Goal: Book appointment/travel/reservation

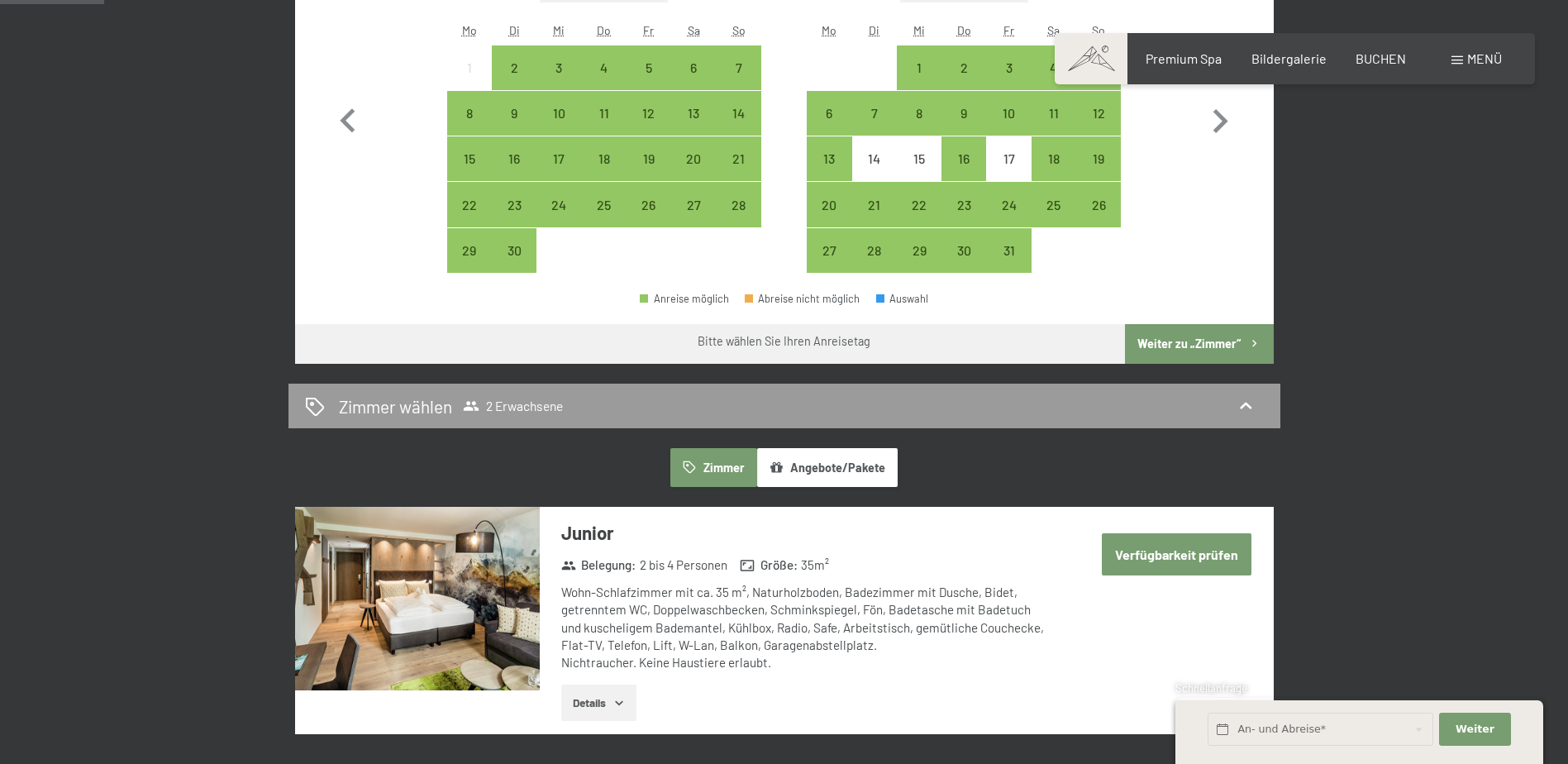
scroll to position [269, 0]
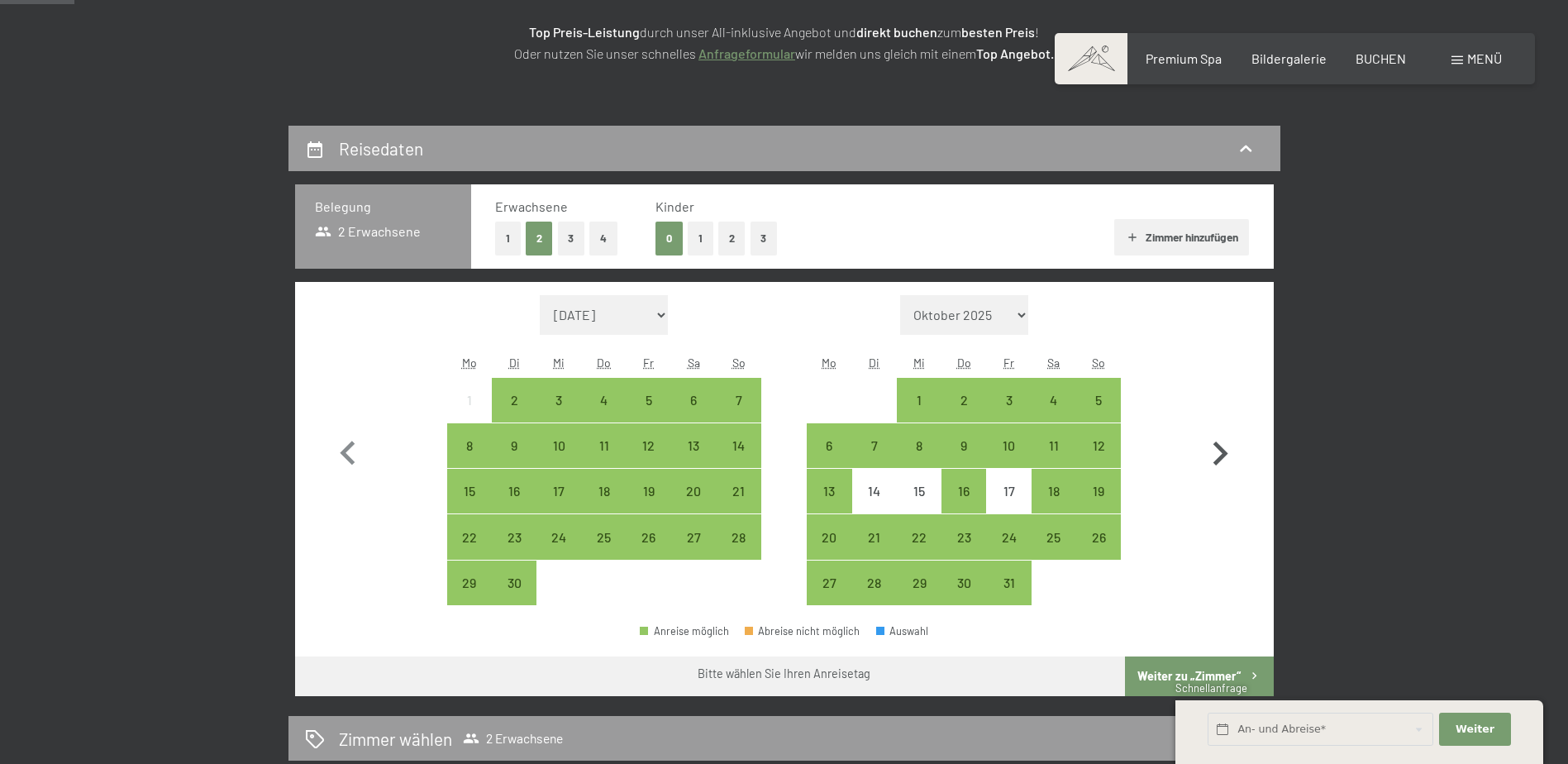
click at [1219, 442] on icon "button" at bounding box center [1220, 453] width 48 height 48
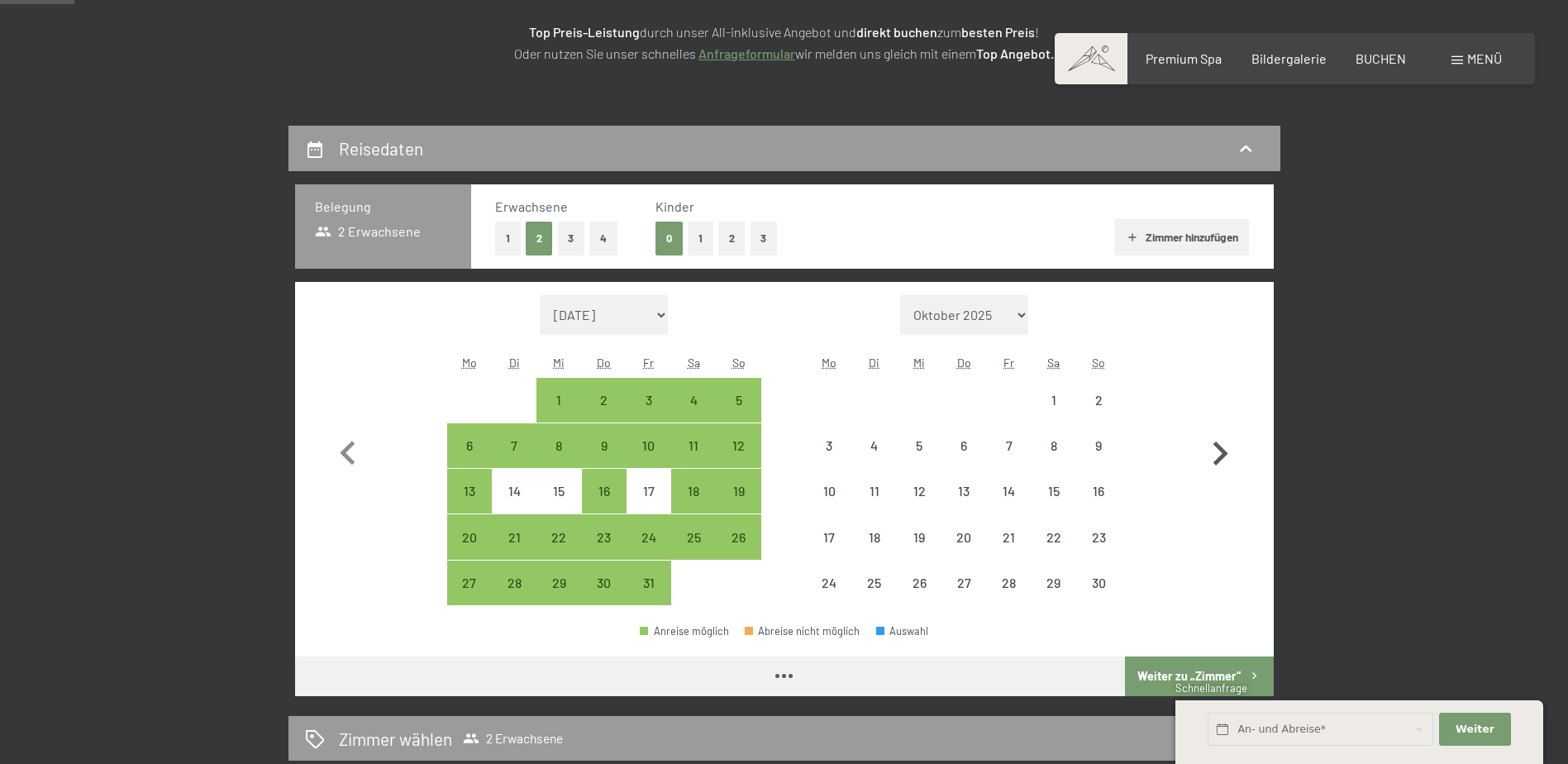
click at [1219, 442] on icon "button" at bounding box center [1220, 453] width 48 height 48
select select "[DATE]"
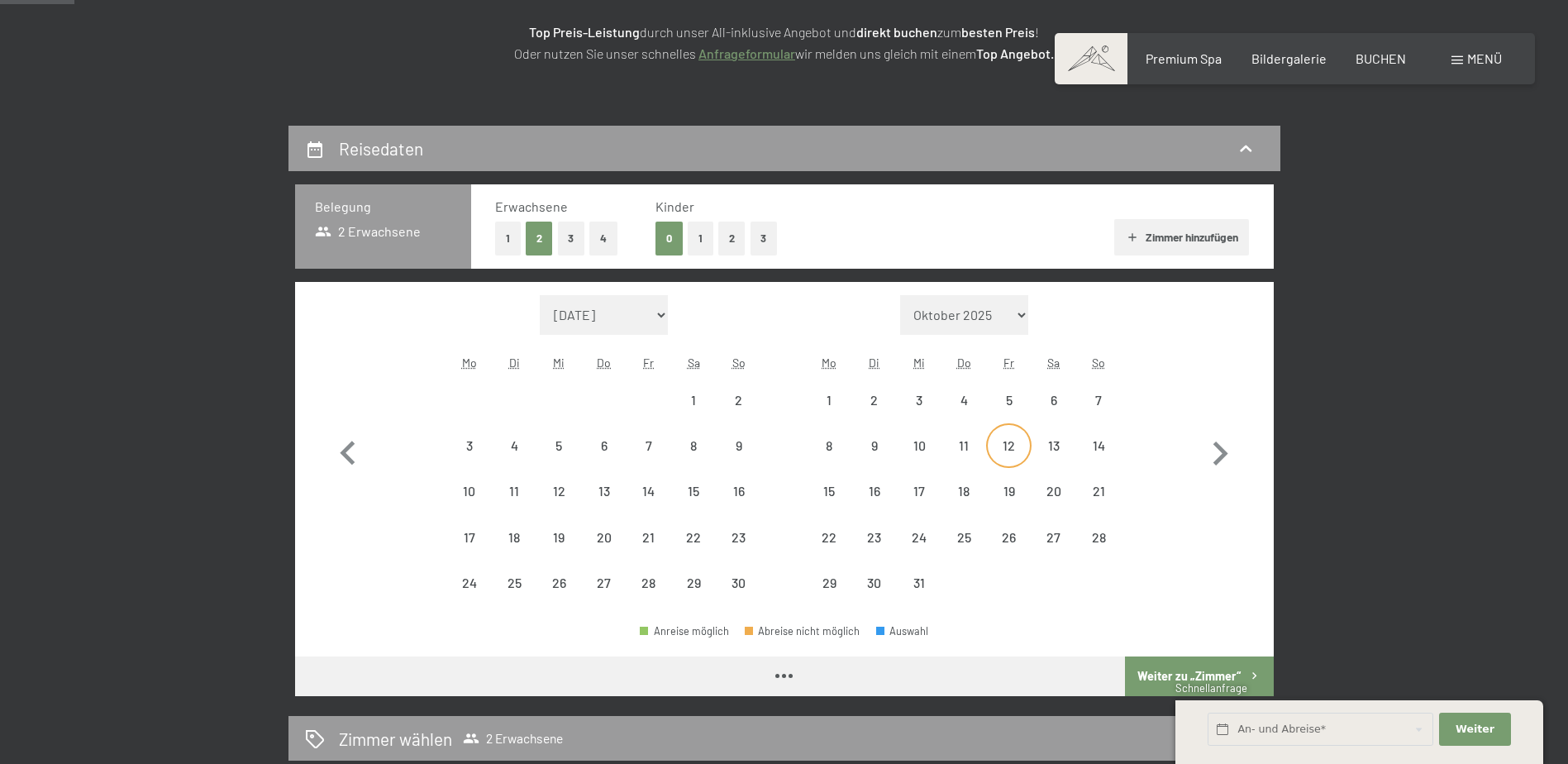
select select "[DATE]"
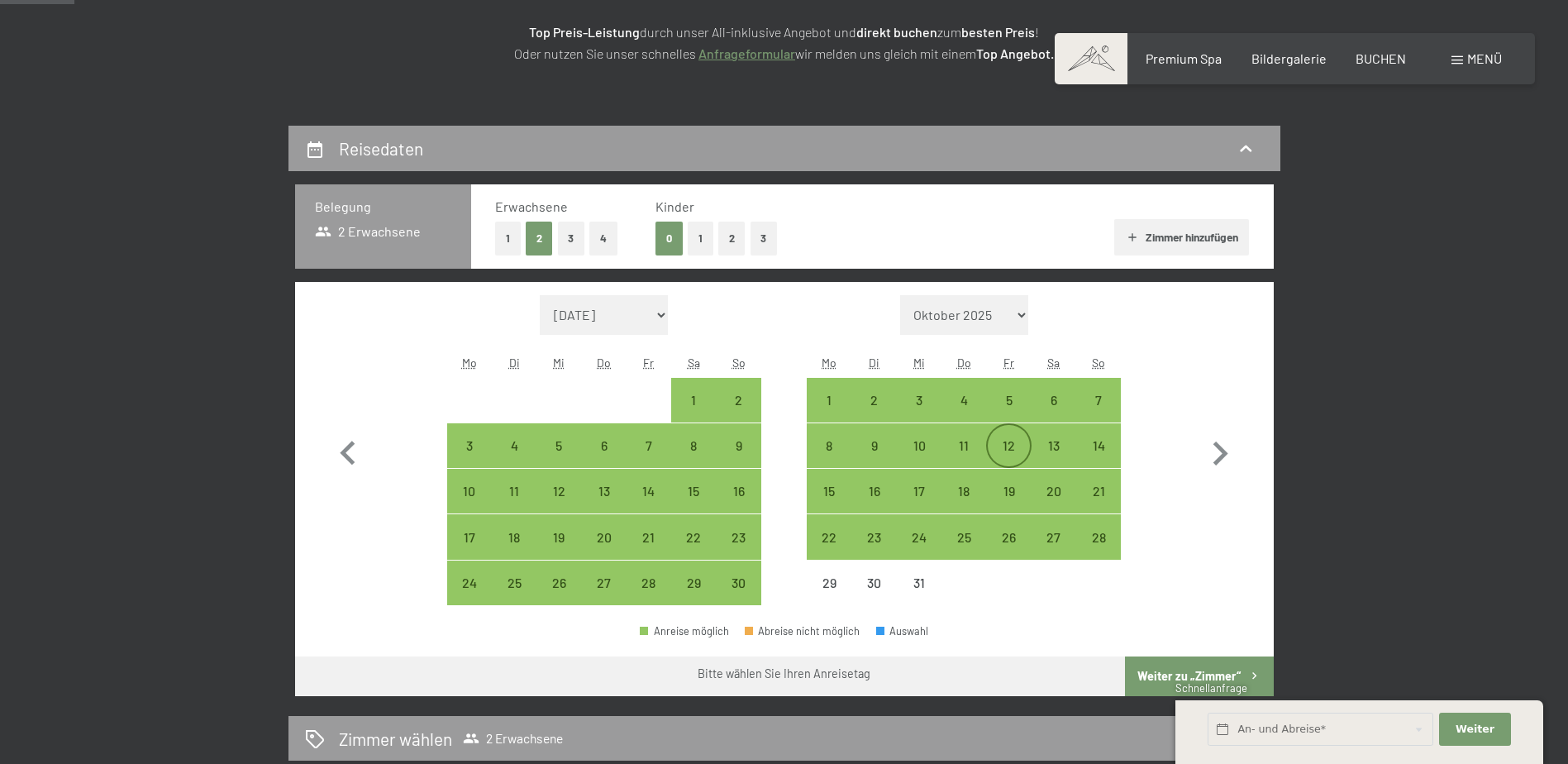
click at [999, 447] on div "12" at bounding box center [1009, 460] width 41 height 41
select select "[DATE]"
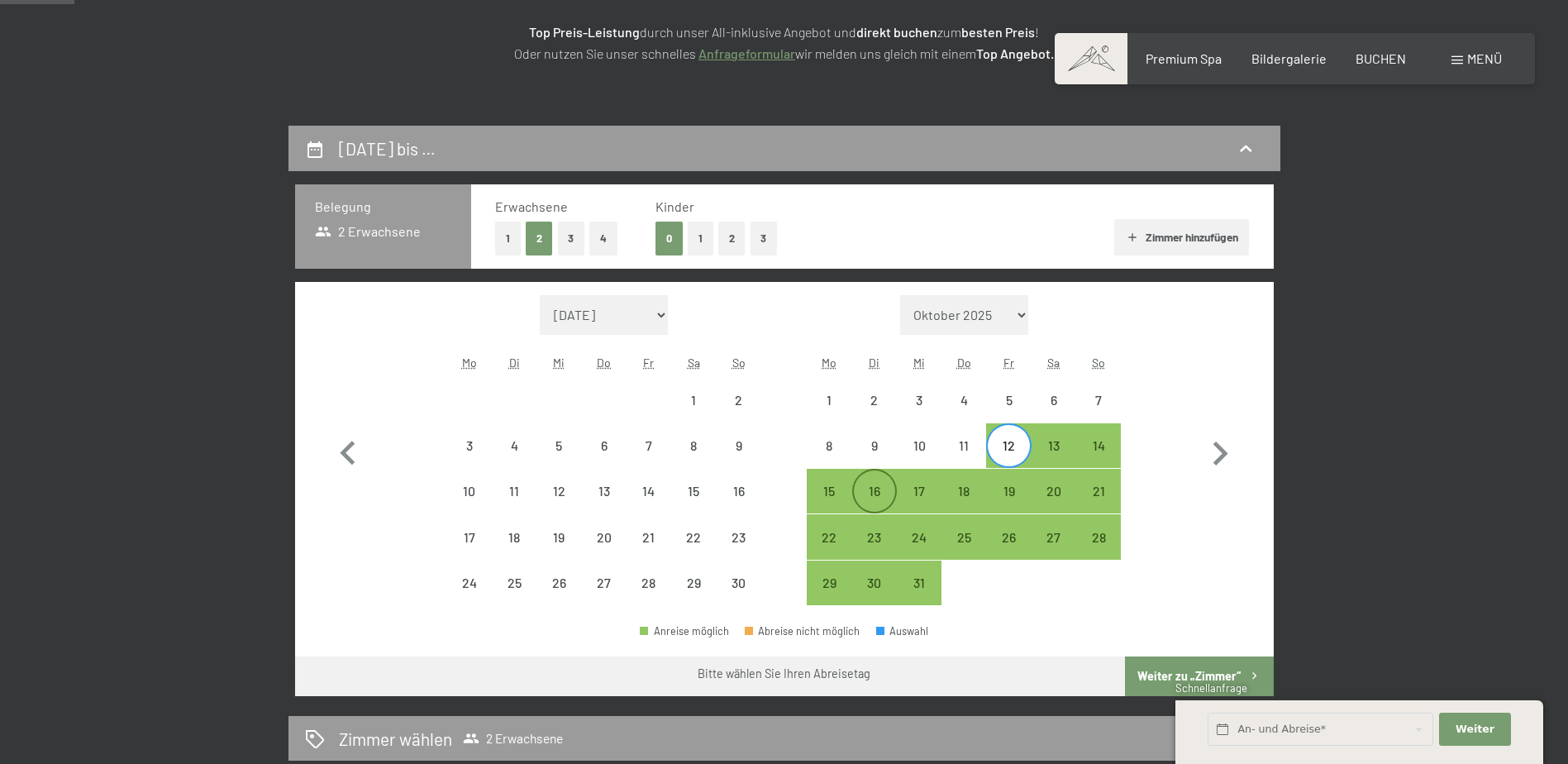
click at [878, 493] on div "16" at bounding box center [875, 505] width 41 height 41
select select "[DATE]"
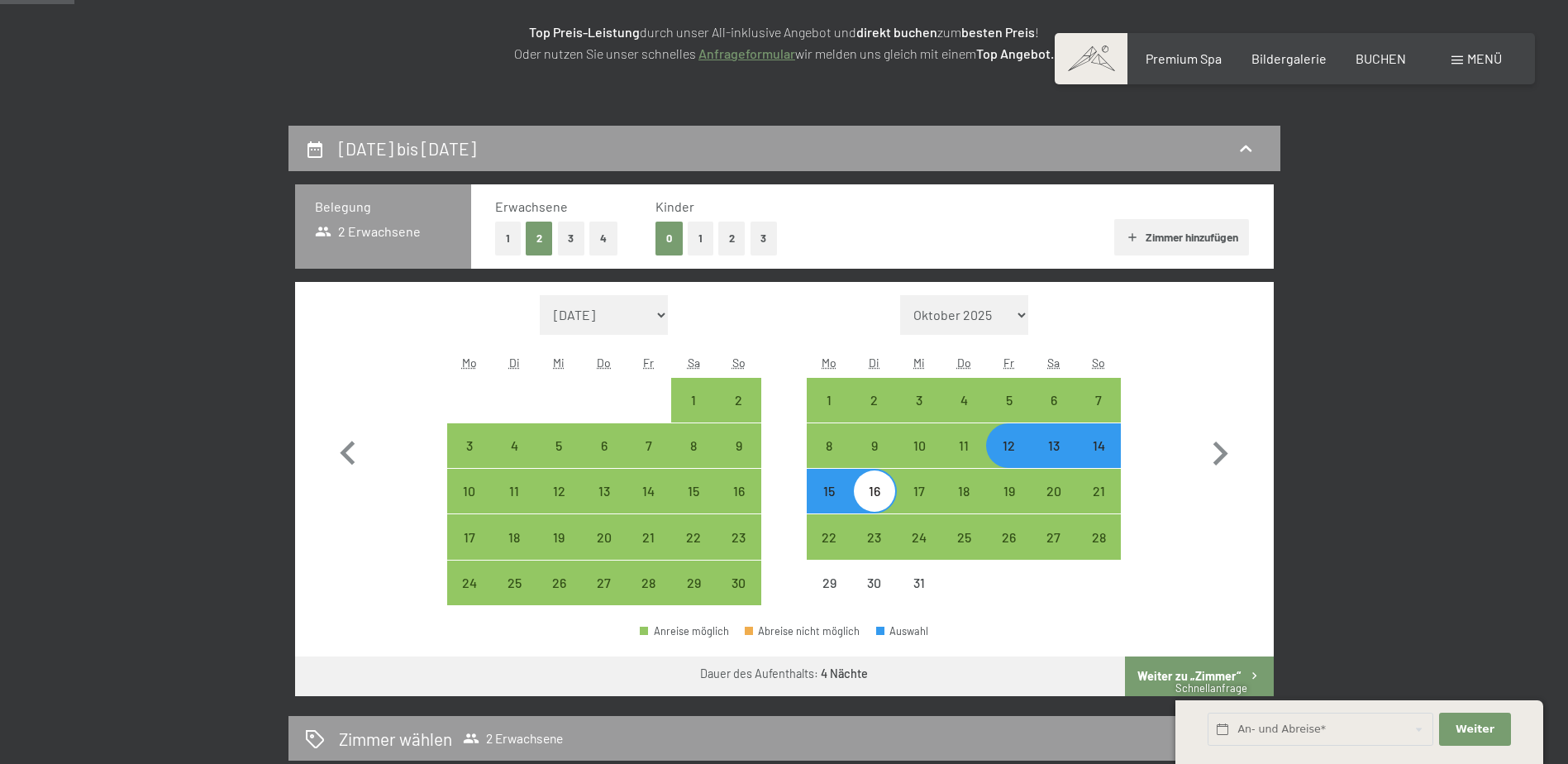
click at [1203, 678] on button "Weiter zu „Zimmer“" at bounding box center [1199, 676] width 148 height 40
select select "[DATE]"
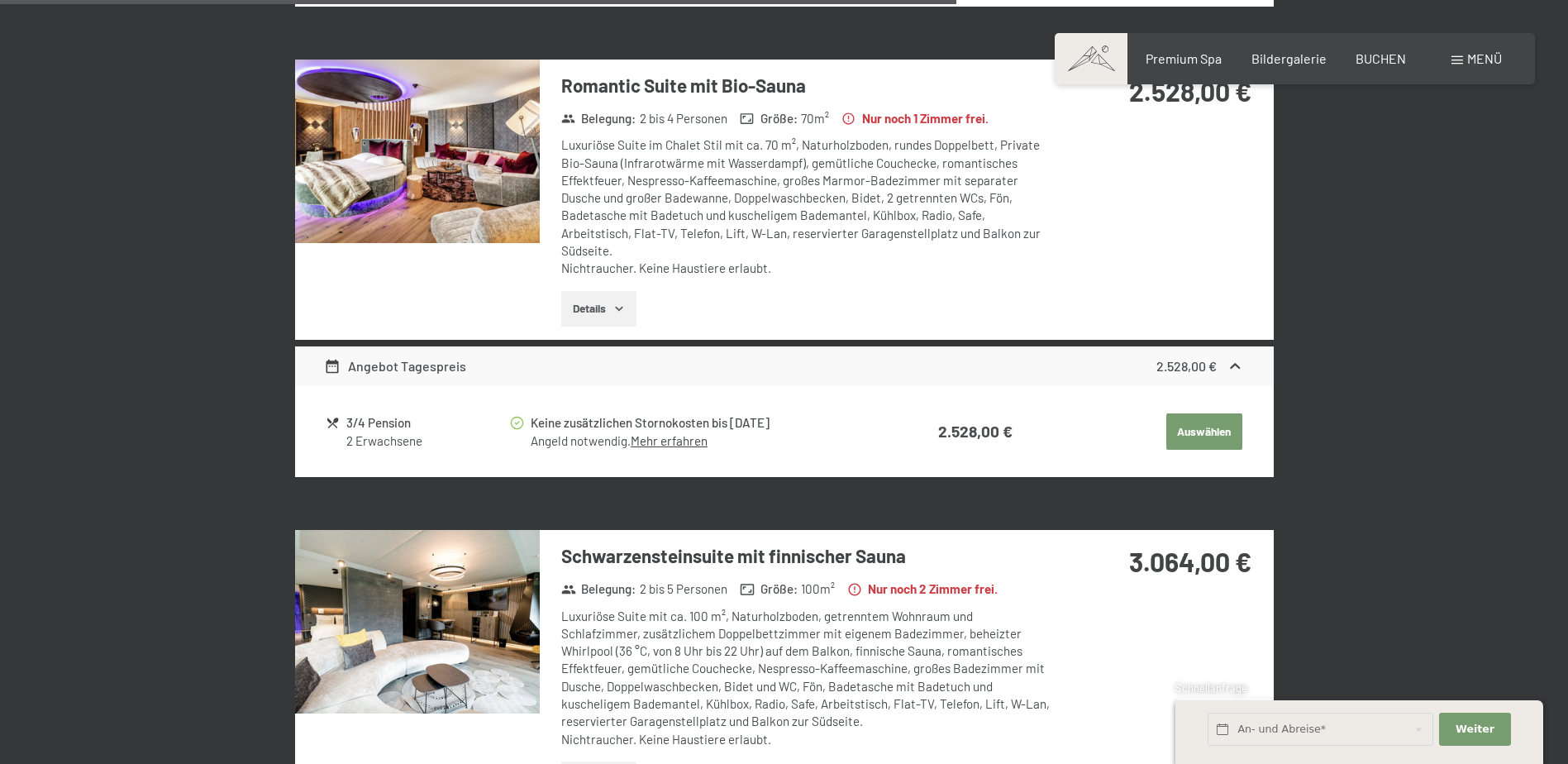
scroll to position [2957, 0]
